Goal: Find specific page/section: Locate a particular part of the current website

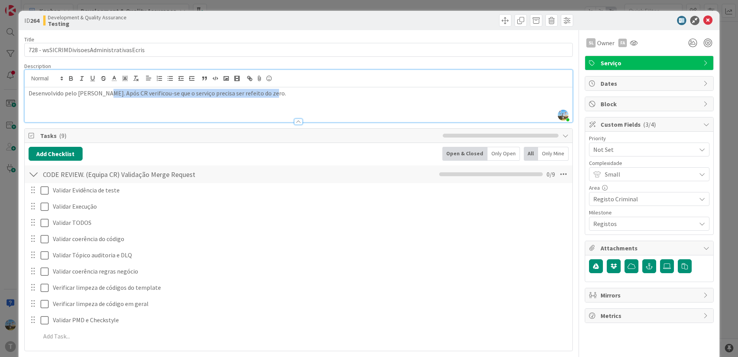
drag, startPoint x: 100, startPoint y: 81, endPoint x: 283, endPoint y: 97, distance: 183.3
click at [283, 97] on p "Desenvolvido pelo [PERSON_NAME]. Após CR verificou-se que o serviço precisa ser…" at bounding box center [299, 93] width 540 height 9
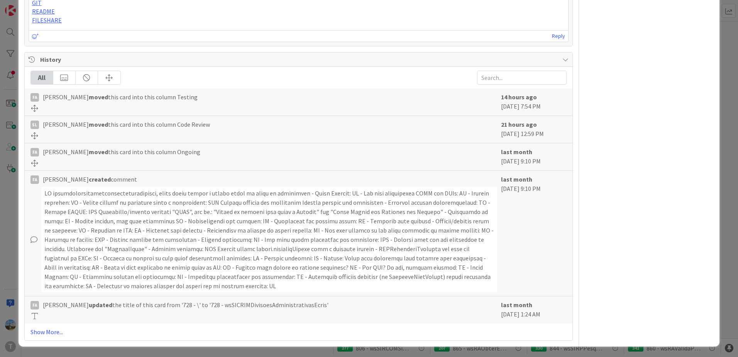
scroll to position [822, 0]
drag, startPoint x: 119, startPoint y: 128, endPoint x: 227, endPoint y: 130, distance: 107.4
click at [227, 130] on div "SL [PERSON_NAME] moved this card into this column Code Review" at bounding box center [264, 128] width 467 height 19
drag, startPoint x: 227, startPoint y: 130, endPoint x: 331, endPoint y: 158, distance: 107.5
click at [331, 158] on div "FA [PERSON_NAME] moved this card into this column Ongoing" at bounding box center [264, 156] width 467 height 19
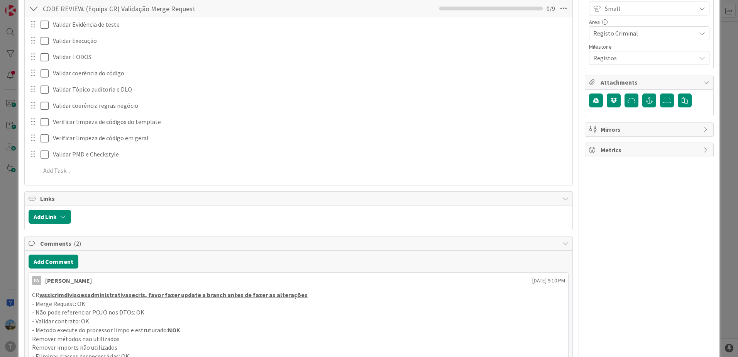
scroll to position [0, 0]
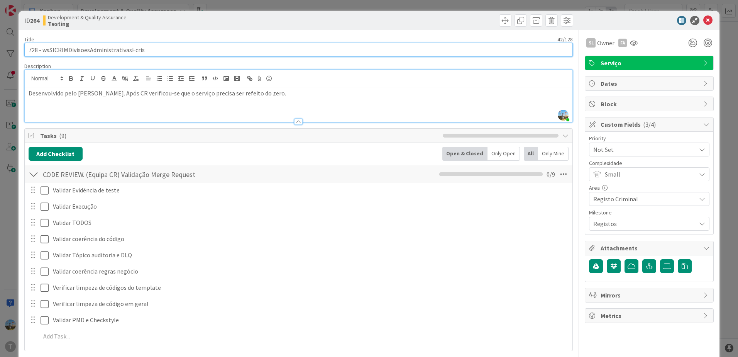
drag, startPoint x: 150, startPoint y: 50, endPoint x: 42, endPoint y: 52, distance: 108.5
click at [42, 52] on input "728 - wsSICRIMDivisoesAdministrativasEcris" at bounding box center [298, 50] width 549 height 14
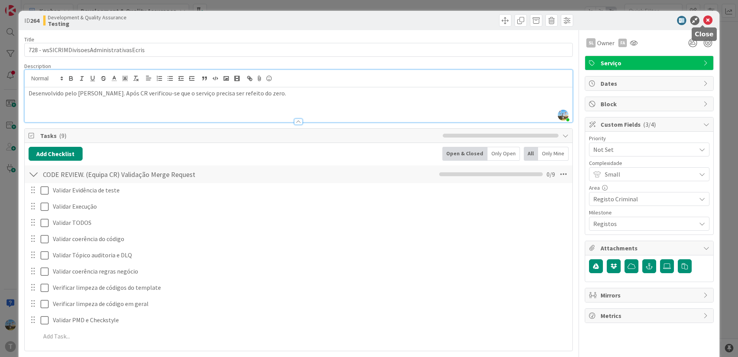
click at [704, 18] on icon at bounding box center [708, 20] width 9 height 9
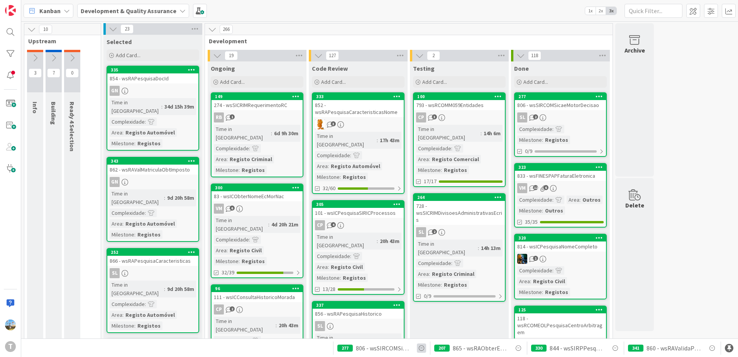
click at [425, 346] on icon at bounding box center [421, 347] width 9 height 9
click at [518, 345] on icon at bounding box center [518, 347] width 9 height 9
click at [613, 347] on icon at bounding box center [615, 347] width 9 height 9
click at [712, 350] on icon at bounding box center [712, 347] width 9 height 9
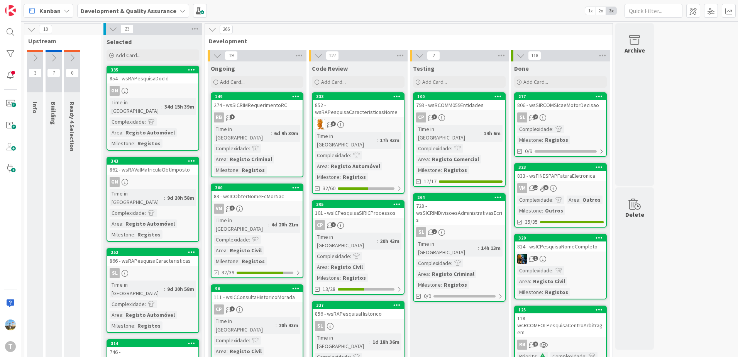
click at [483, 110] on link "100 793 - wsRCOMM059Entidades CP 3 Time in [GEOGRAPHIC_DATA] : 14h 6m Complexid…" at bounding box center [459, 139] width 93 height 95
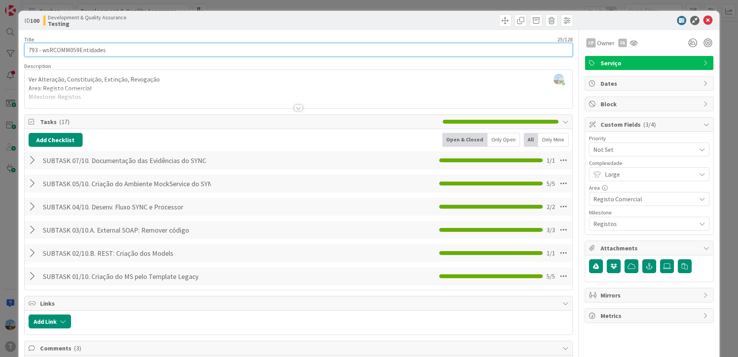
drag, startPoint x: 109, startPoint y: 47, endPoint x: 42, endPoint y: 48, distance: 67.2
click at [42, 48] on input "793 - wsRCOMM059Entidades" at bounding box center [298, 50] width 549 height 14
